Goal: Register for event/course

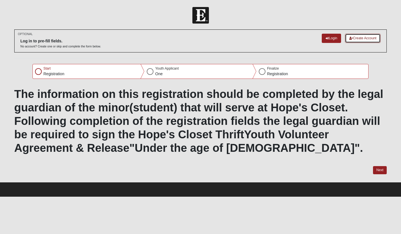
click at [360, 37] on link "Create Account" at bounding box center [363, 38] width 36 height 9
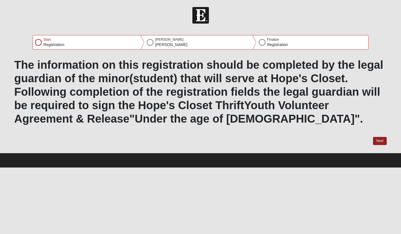
click at [34, 43] on div "Start Registration" at bounding box center [89, 42] width 112 height 14
click at [42, 43] on div "Start Registration" at bounding box center [89, 42] width 112 height 14
click at [384, 139] on button "Next" at bounding box center [380, 141] width 14 height 8
select select "3"
select select "5"
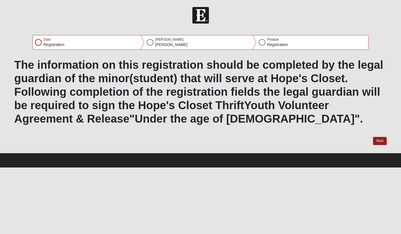
select select "1979"
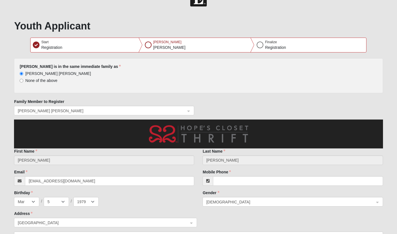
scroll to position [28, 0]
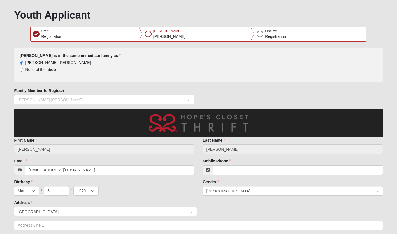
click at [187, 100] on div "Laura Dostert Laura Dostert" at bounding box center [104, 100] width 180 height 10
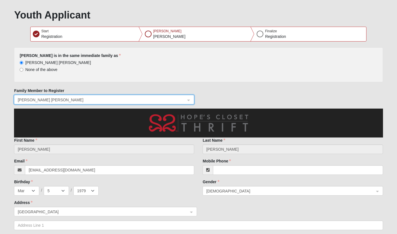
click at [187, 100] on div "Laura Dostert Laura Dostert" at bounding box center [104, 100] width 180 height 10
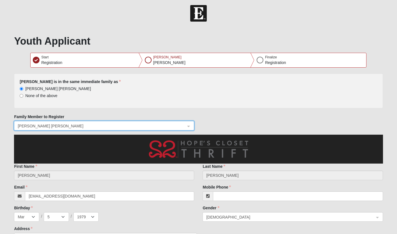
scroll to position [0, 0]
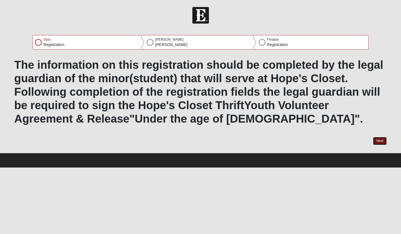
click at [380, 139] on button "Next" at bounding box center [380, 141] width 14 height 8
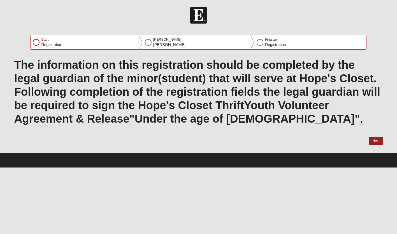
select select "11"
select select "19"
select select "2007"
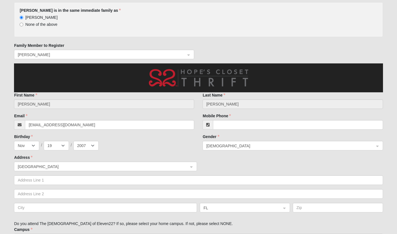
scroll to position [84, 0]
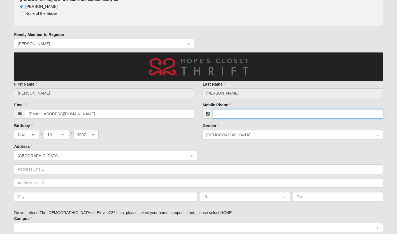
click at [223, 116] on input "Mobile Phone" at bounding box center [298, 114] width 170 height 10
click at [225, 116] on input "Mobile Phone" at bounding box center [298, 114] width 170 height 10
type input "[PHONE_NUMBER]"
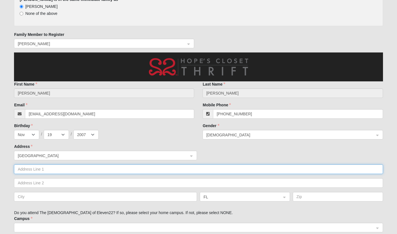
click at [92, 171] on input "text" at bounding box center [198, 169] width 369 height 10
type input "6331 Endelstow Lane"
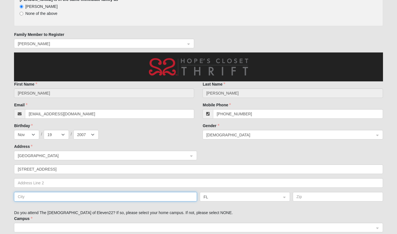
type input "Jacksonville"
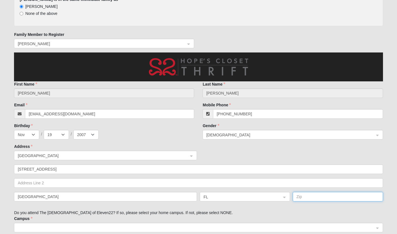
type input "32258"
type input "Laura Dostert Laura Dostert"
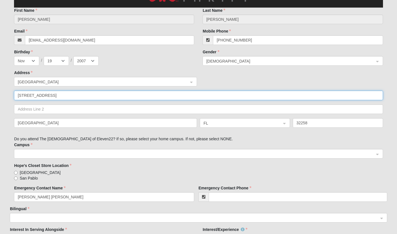
scroll to position [168, 0]
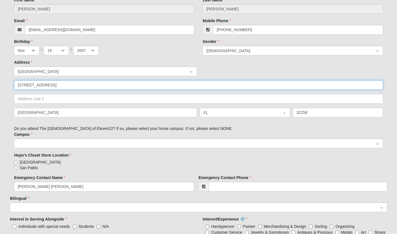
click at [110, 145] on span at bounding box center [196, 143] width 356 height 6
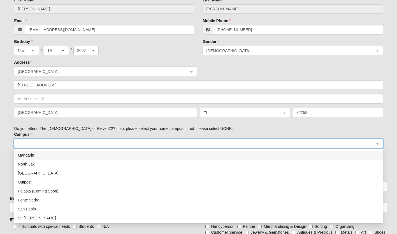
scroll to position [72, 0]
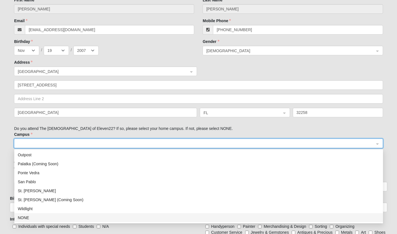
click at [41, 217] on div "NONE" at bounding box center [199, 217] width 362 height 6
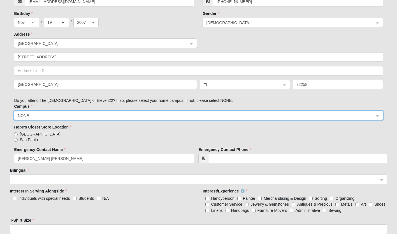
scroll to position [224, 0]
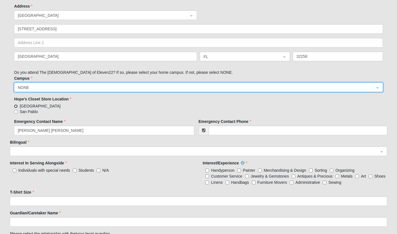
click at [14, 105] on input "Arlington" at bounding box center [16, 106] width 4 height 4
radio input "true"
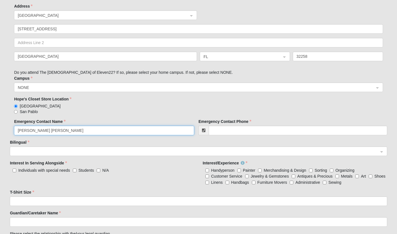
click at [71, 131] on input "Laura Dostert Laura Dostert" at bounding box center [104, 131] width 180 height 10
drag, startPoint x: 70, startPoint y: 129, endPoint x: 43, endPoint y: 131, distance: 27.8
click at [43, 131] on input "Laura Dostert Laura Dostert" at bounding box center [104, 131] width 180 height 10
type input "Laura Dostert"
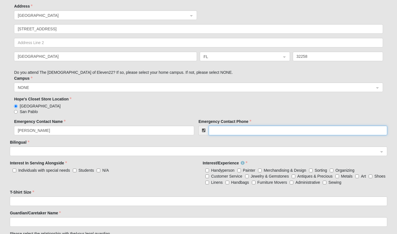
click at [243, 129] on input "Emergency Contact Phone" at bounding box center [298, 131] width 178 height 10
click at [206, 151] on span at bounding box center [195, 151] width 365 height 6
type input "(843) 639-2275"
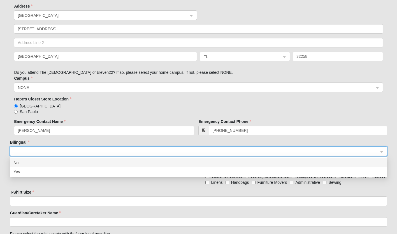
click at [197, 162] on div "No" at bounding box center [198, 162] width 370 height 6
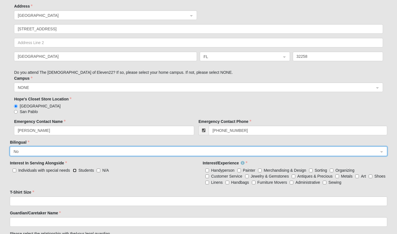
click at [74, 168] on input "Students" at bounding box center [75, 170] width 4 height 4
checkbox input "true"
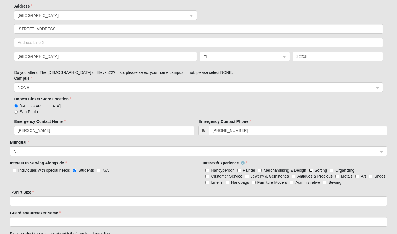
click at [310, 171] on input "Sorting" at bounding box center [311, 170] width 4 height 4
checkbox input "true"
click at [332, 168] on input "Organizing" at bounding box center [332, 170] width 4 height 4
checkbox input "true"
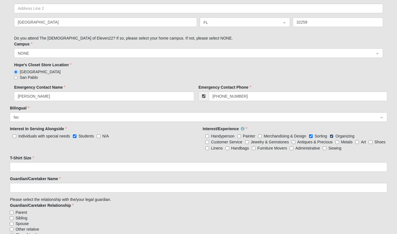
scroll to position [280, 0]
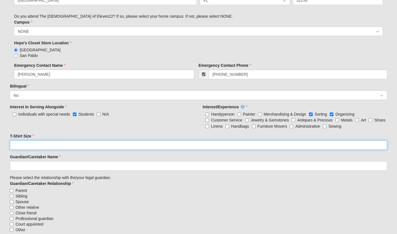
click at [145, 144] on input "T-Shirt Size" at bounding box center [198, 145] width 377 height 10
type input "@"
type input "2"
type input "XL"
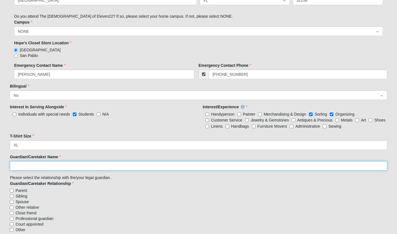
click at [74, 165] on input "Guardian/Caretaker Name" at bounding box center [198, 166] width 377 height 10
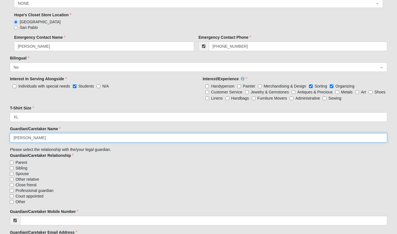
scroll to position [336, 0]
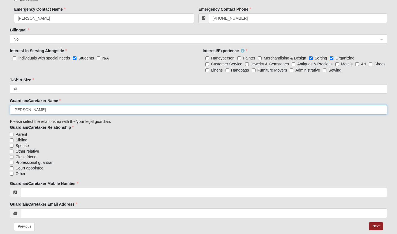
type input "Laura Dostert"
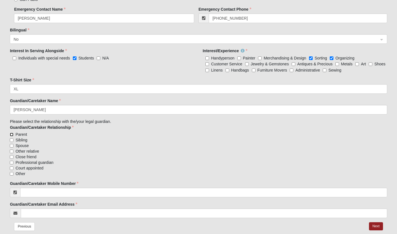
click at [13, 133] on input "Parent" at bounding box center [12, 135] width 4 height 4
checkbox input "true"
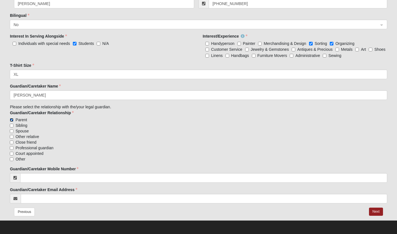
scroll to position [351, 0]
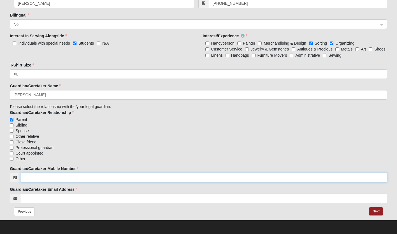
click at [84, 175] on input "Guardian/Caretaker Mobile Number" at bounding box center [203, 178] width 367 height 10
type input "(843) 639-2275"
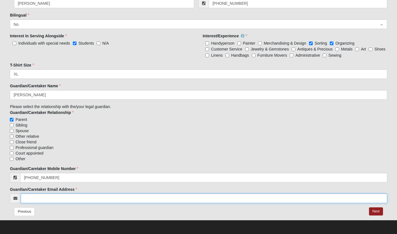
click at [68, 196] on input "Guardian/Caretaker Email Address" at bounding box center [204, 198] width 366 height 10
type input "ldostert@gmail.com"
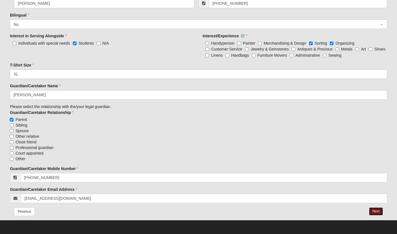
click at [376, 210] on button "Next" at bounding box center [376, 211] width 14 height 8
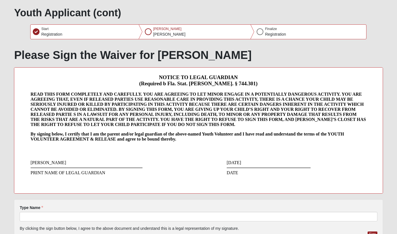
scroll to position [78, 0]
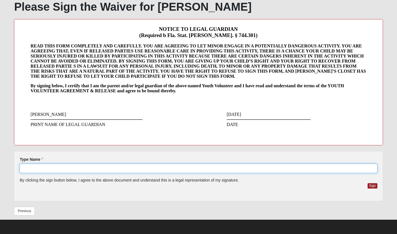
click at [74, 168] on input "Type Name" at bounding box center [199, 168] width 358 height 10
type input "Laura Dostert"
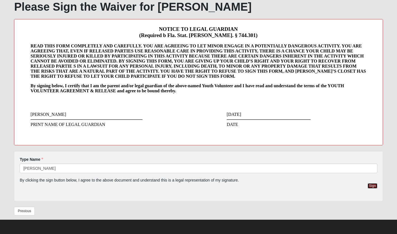
click at [372, 185] on button "Sign" at bounding box center [373, 185] width 10 height 5
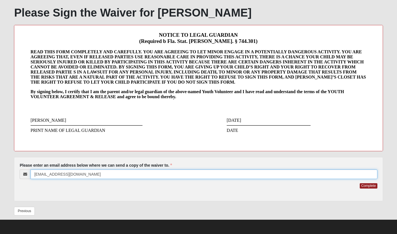
drag, startPoint x: 38, startPoint y: 174, endPoint x: 41, endPoint y: 175, distance: 3.5
click at [38, 174] on input "[EMAIL_ADDRESS][DOMAIN_NAME]" at bounding box center [204, 174] width 347 height 10
type input "ldostert@gmail.com"
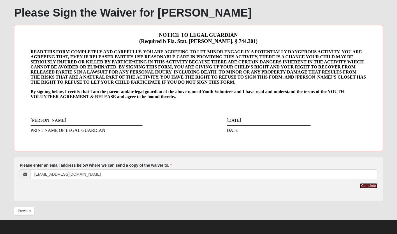
click at [371, 185] on button "Complete" at bounding box center [368, 185] width 17 height 5
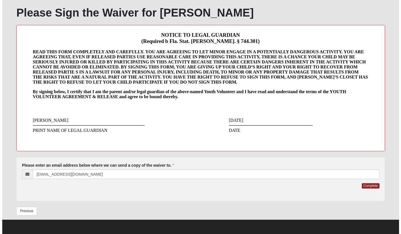
scroll to position [0, 0]
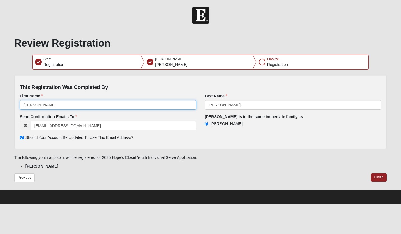
click at [40, 104] on input "[PERSON_NAME]" at bounding box center [108, 105] width 177 height 10
drag, startPoint x: 39, startPoint y: 105, endPoint x: -7, endPoint y: 106, distance: 46.2
click at [0, 106] on html "Hello Natalie My Account Log Out 2025 Hope's Closet Youth Individual Serve Appl…" at bounding box center [200, 102] width 401 height 204
type input "Laura"
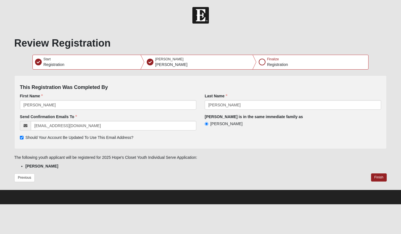
click at [273, 143] on div "Send Confirmation Emails To ndostert@gmail.com Should Your Account Be Updated T…" at bounding box center [201, 128] width 370 height 29
click at [378, 179] on button "Finish" at bounding box center [379, 177] width 16 height 8
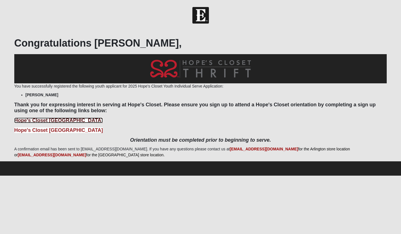
click at [40, 120] on b "Hope's Closet Arlington Orientation" at bounding box center [58, 120] width 89 height 6
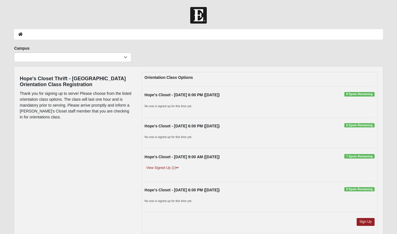
click at [359, 124] on span "8 Spots Remaining" at bounding box center [359, 125] width 30 height 4
click at [220, 128] on strong "Hope's Closet - 8/27/2025 6:00 PM (8/27/2025)" at bounding box center [182, 126] width 75 height 4
click at [219, 125] on strong "Hope's Closet - 8/27/2025 6:00 PM (8/27/2025)" at bounding box center [182, 126] width 75 height 4
click at [203, 130] on div "Hope's Closet - 8/27/2025 6:00 PM (8/27/2025) 8 Spots Remaining" at bounding box center [259, 127] width 238 height 9
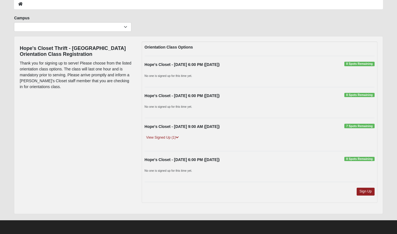
scroll to position [31, 0]
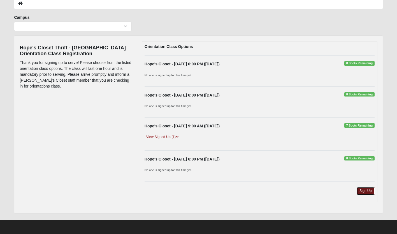
click at [369, 189] on link "Sign Up" at bounding box center [366, 191] width 18 height 8
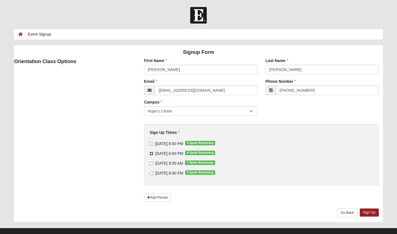
click at [150, 153] on input "[DATE] 6:00 PM 8 Spots Remaining" at bounding box center [152, 154] width 4 height 4
checkbox input "true"
click at [370, 213] on link "Sign Up" at bounding box center [369, 212] width 19 height 8
